Goal: Transaction & Acquisition: Purchase product/service

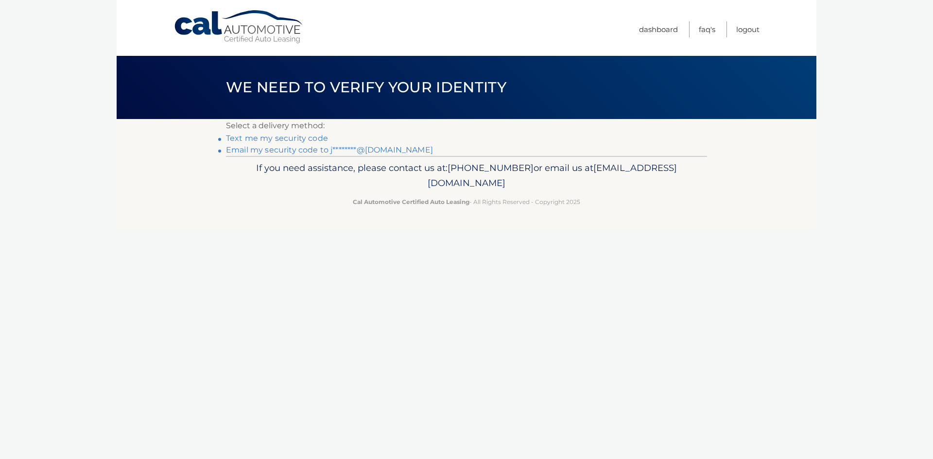
click at [301, 138] on link "Text me my security code" at bounding box center [277, 138] width 102 height 9
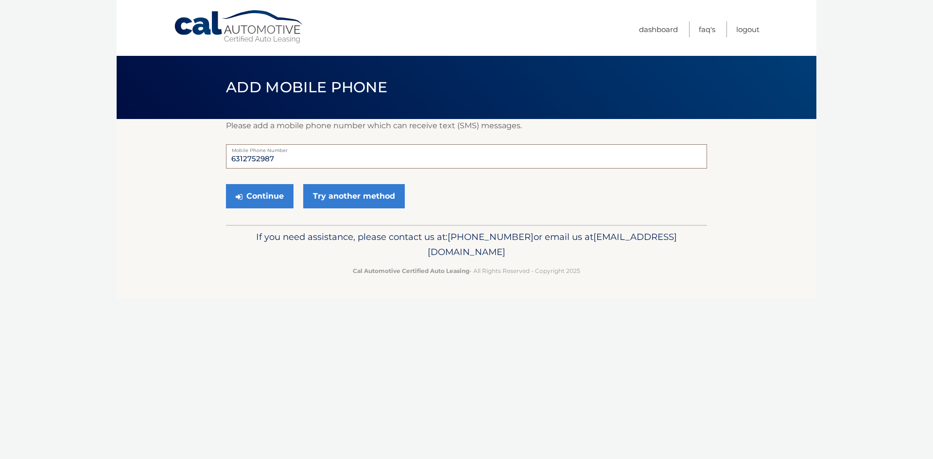
drag, startPoint x: 237, startPoint y: 144, endPoint x: 178, endPoint y: 122, distance: 63.4
click at [182, 129] on section "Please add a mobile phone number which can receive text (SMS) messages. 6312752…" at bounding box center [467, 172] width 700 height 106
type input "6312580382"
click at [226, 184] on button "Continue" at bounding box center [260, 196] width 68 height 24
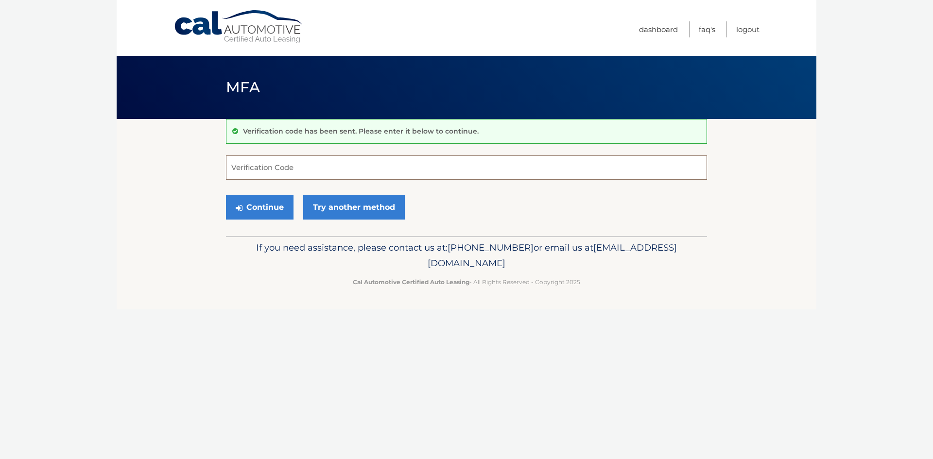
click at [296, 172] on input "Verification Code" at bounding box center [466, 168] width 481 height 24
type input "396772"
click at [264, 204] on button "Continue" at bounding box center [260, 207] width 68 height 24
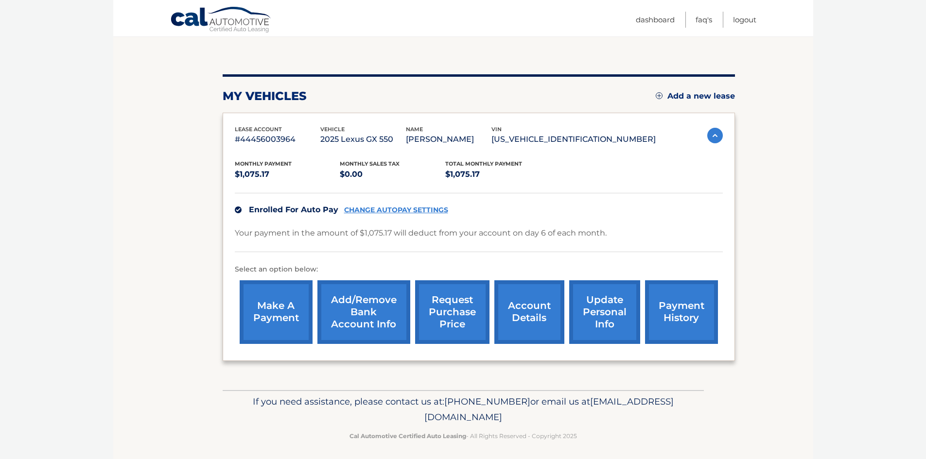
scroll to position [93, 0]
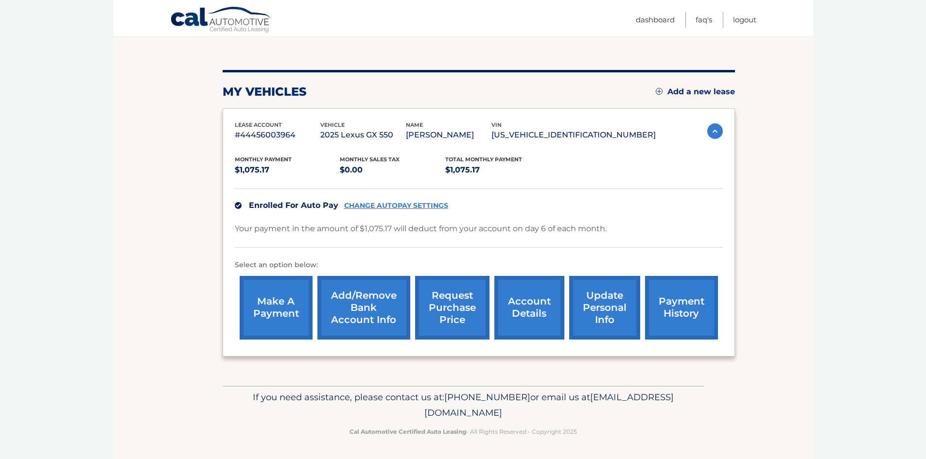
click at [267, 311] on link "make a payment" at bounding box center [276, 308] width 73 height 64
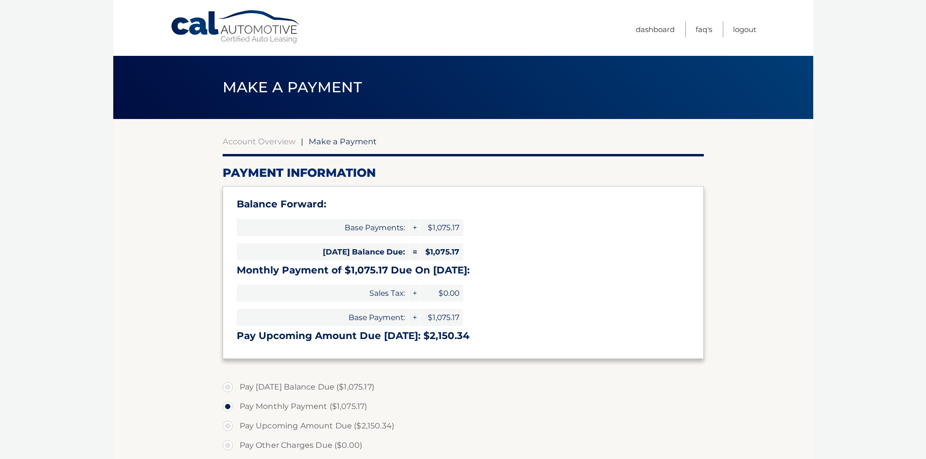
select select "ZjNkYWQ2NGQtMGEyZS00YTQzLWJiZDktMDEwNjY0YzkzZmE4"
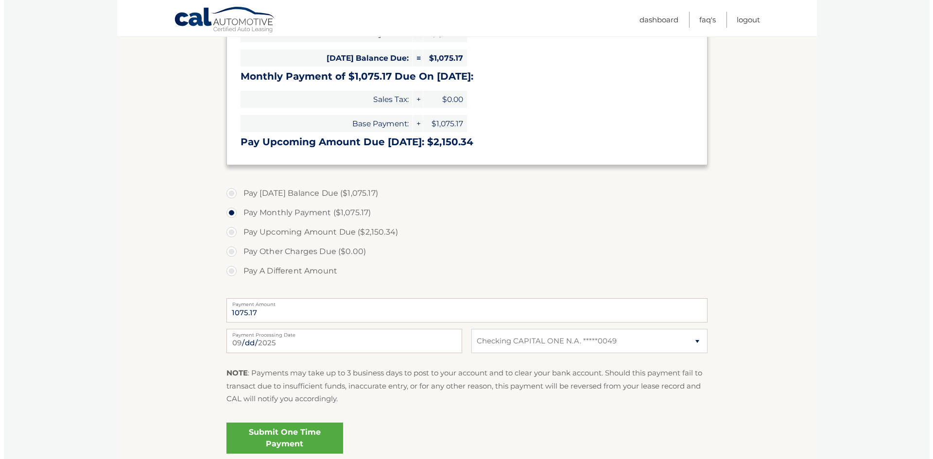
scroll to position [277, 0]
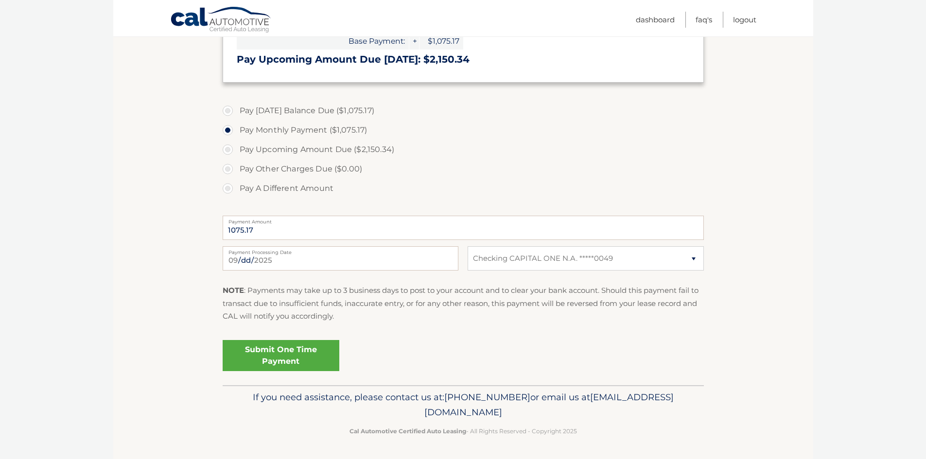
click at [300, 357] on link "Submit One Time Payment" at bounding box center [281, 355] width 117 height 31
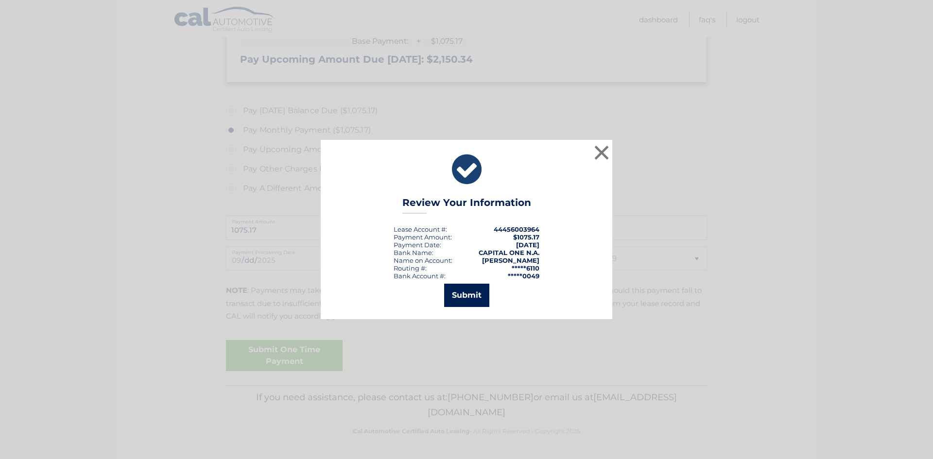
click at [465, 294] on button "Submit" at bounding box center [466, 295] width 45 height 23
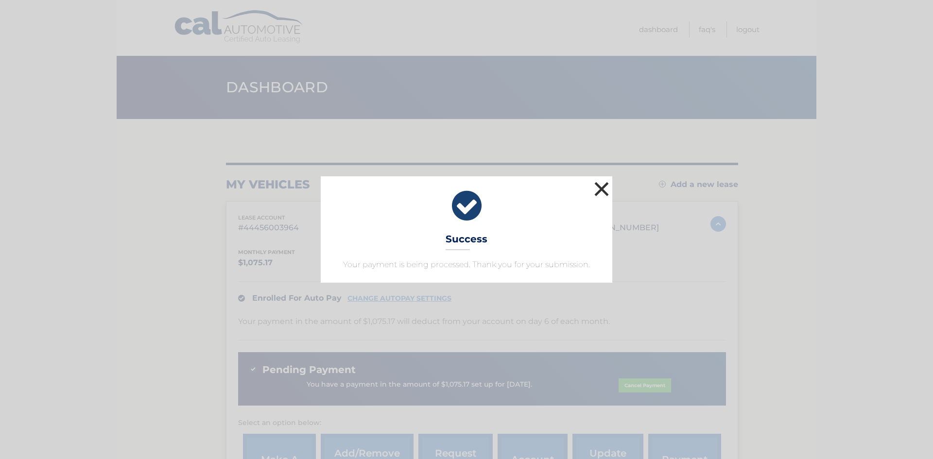
click at [600, 191] on button "×" at bounding box center [601, 188] width 19 height 19
